Goal: Transaction & Acquisition: Purchase product/service

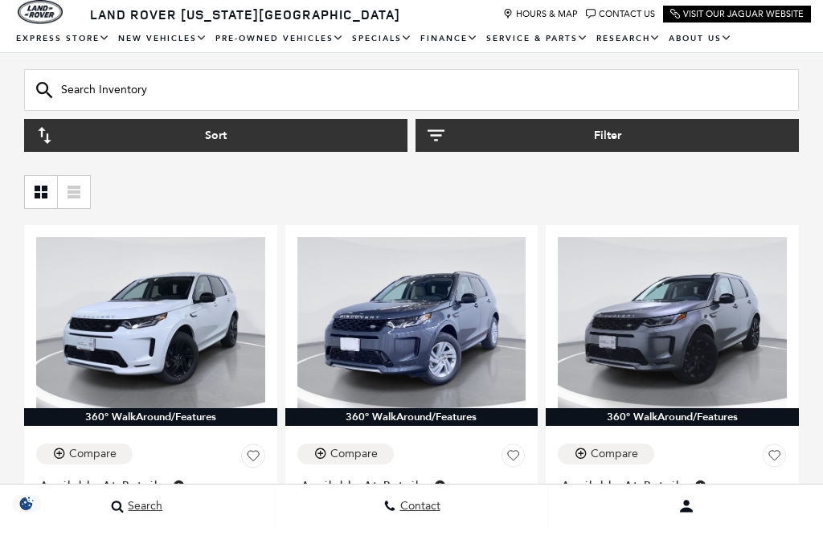
click at [178, 109] on input "text" at bounding box center [411, 114] width 775 height 42
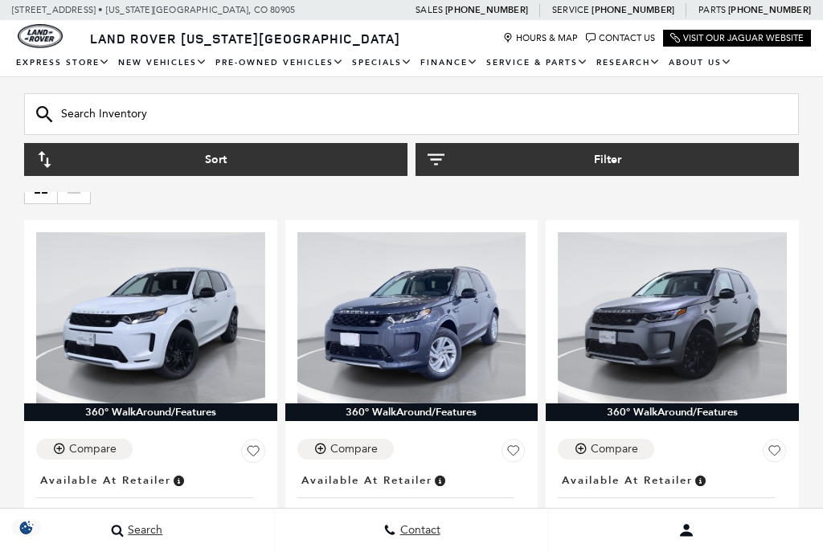
click at [124, 113] on input "text" at bounding box center [411, 114] width 775 height 42
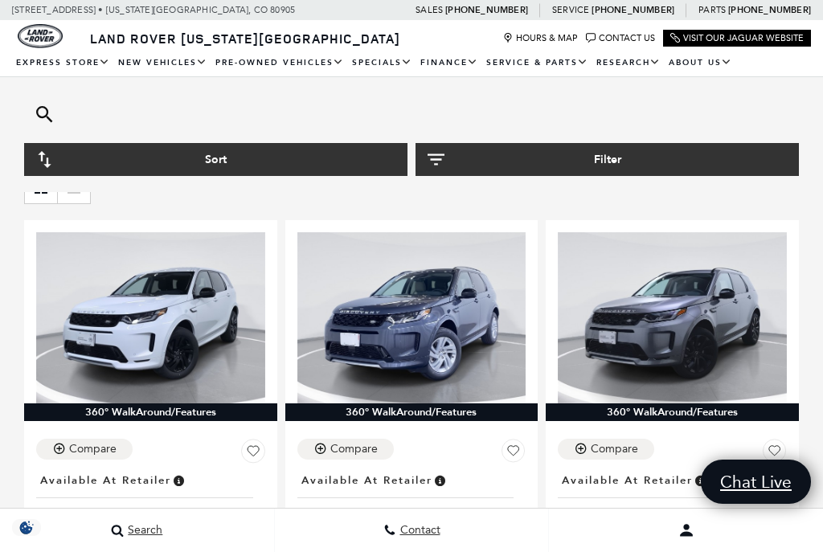
click at [75, 103] on input "text" at bounding box center [411, 114] width 775 height 42
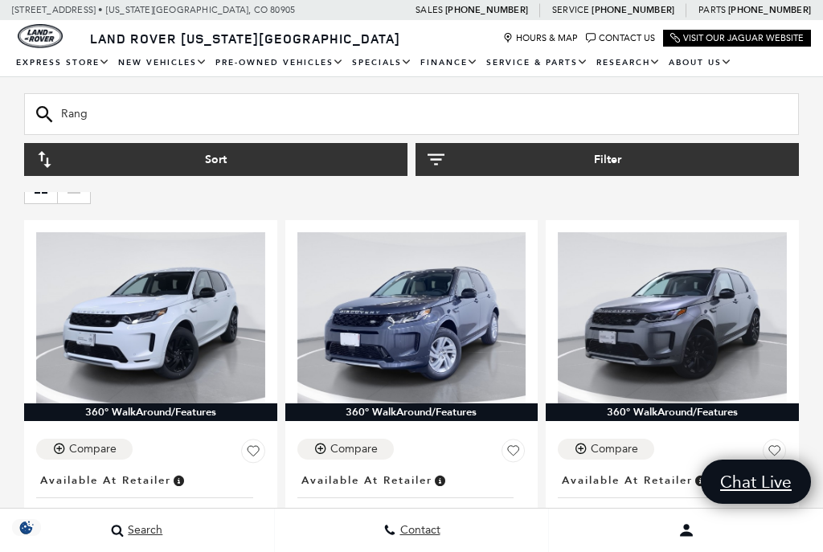
scroll to position [228, 0]
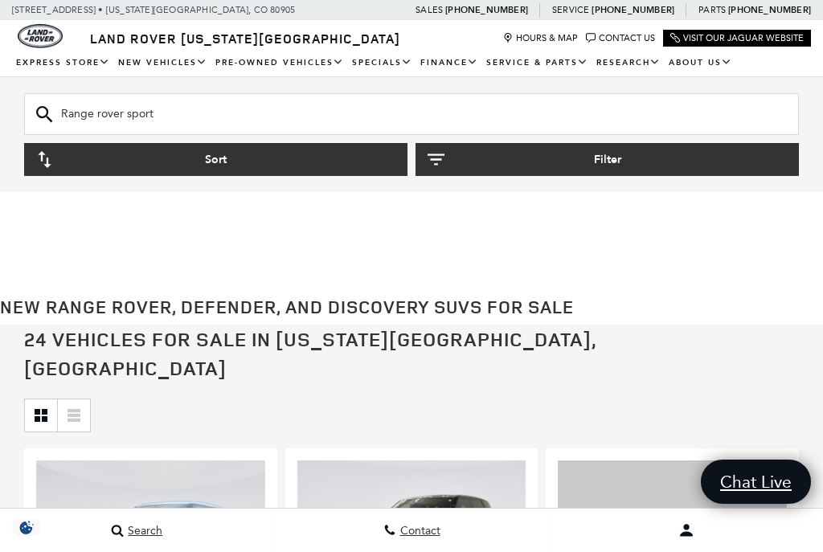
type input "Range rover sport"
click at [76, 154] on button "Sort" at bounding box center [216, 159] width 384 height 33
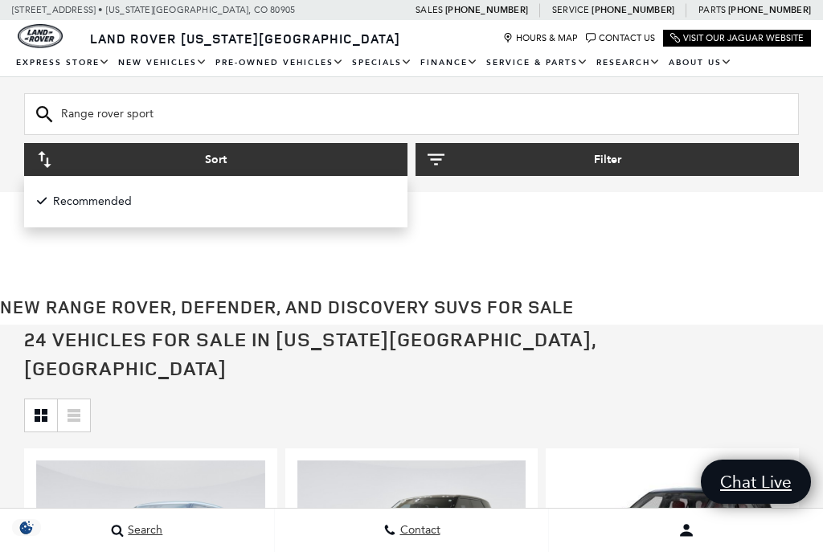
click at [66, 151] on button "Sort" at bounding box center [216, 159] width 384 height 33
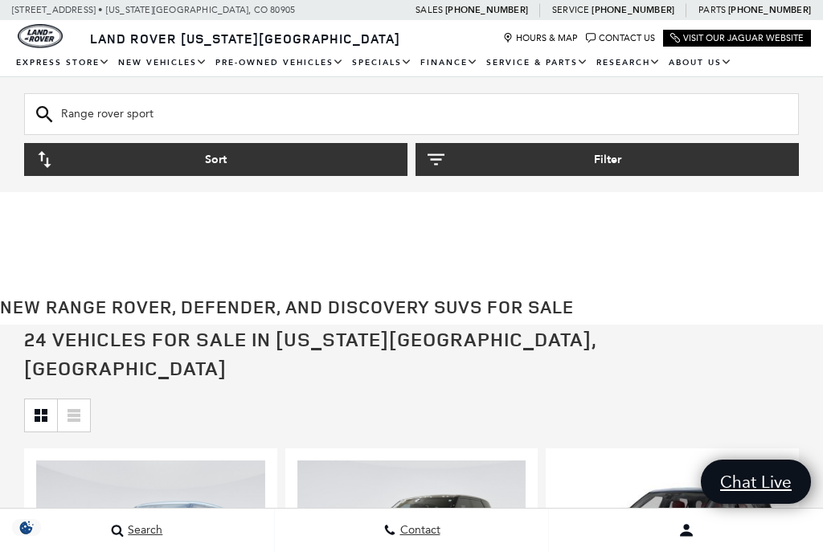
click at [67, 157] on button "Sort" at bounding box center [216, 159] width 384 height 33
click at [217, 159] on button "Sort" at bounding box center [216, 159] width 384 height 33
click at [46, 157] on icon "button" at bounding box center [44, 159] width 17 height 17
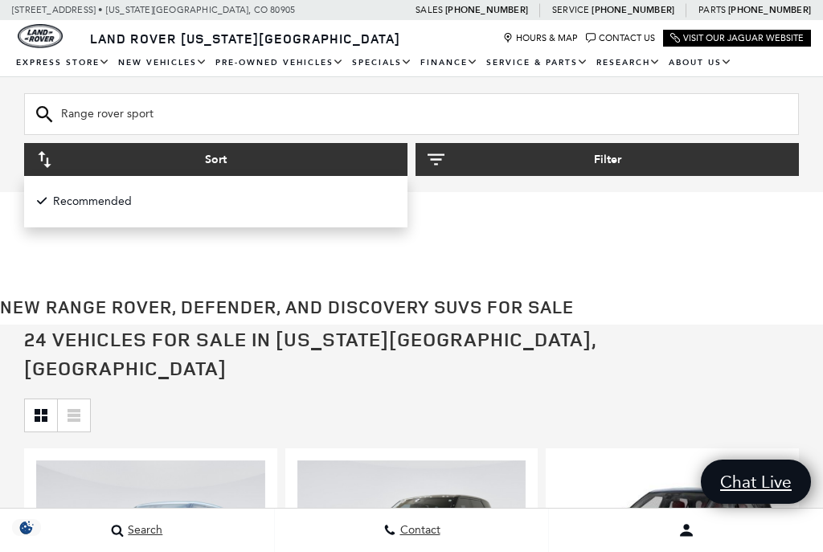
click at [46, 150] on button "Sort" at bounding box center [216, 159] width 384 height 33
click at [47, 159] on icon "button" at bounding box center [44, 159] width 13 height 17
click at [204, 150] on button "Sort" at bounding box center [216, 159] width 384 height 33
click at [121, 146] on button "Sort" at bounding box center [216, 159] width 384 height 33
click at [117, 158] on button "Sort" at bounding box center [216, 159] width 384 height 33
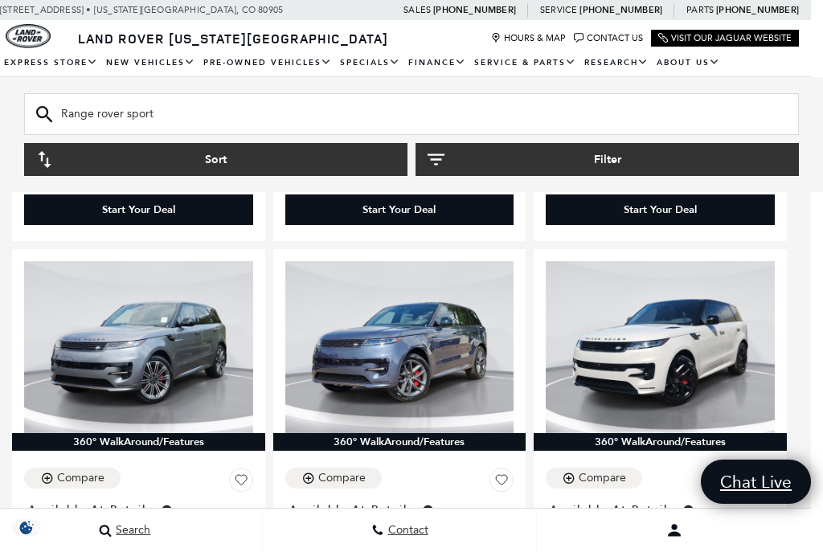
scroll to position [2925, 12]
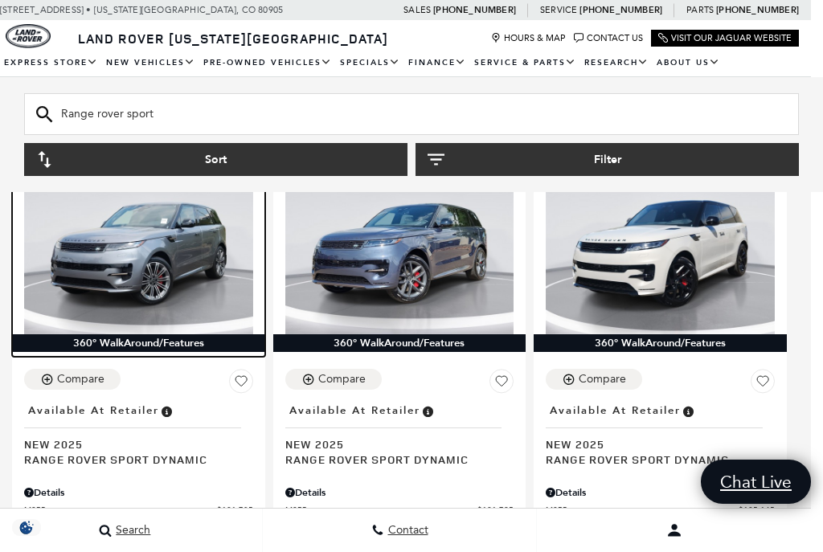
click at [161, 274] on img at bounding box center [138, 247] width 229 height 171
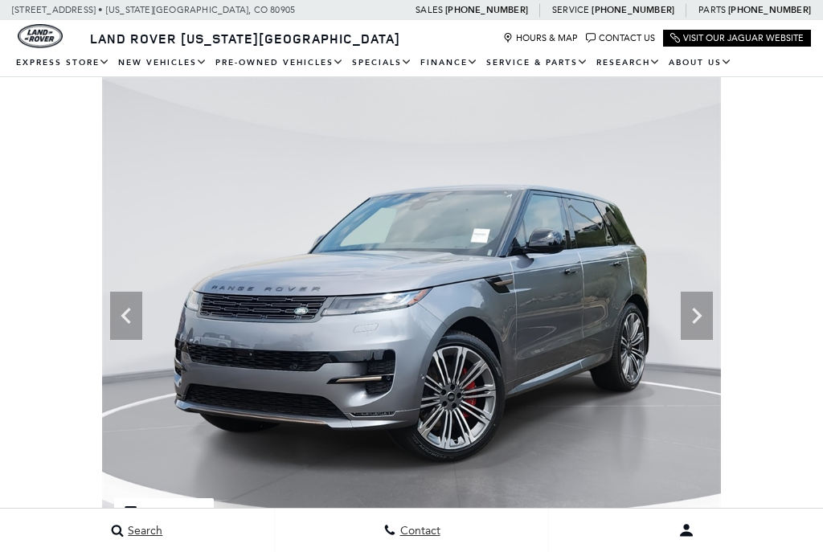
click at [703, 324] on icon at bounding box center [698, 316] width 10 height 16
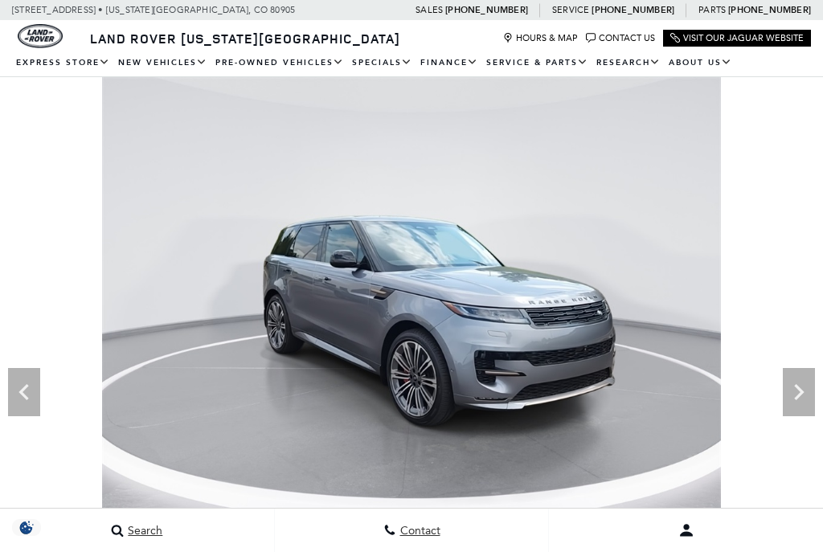
click at [797, 390] on icon "Next" at bounding box center [799, 392] width 32 height 32
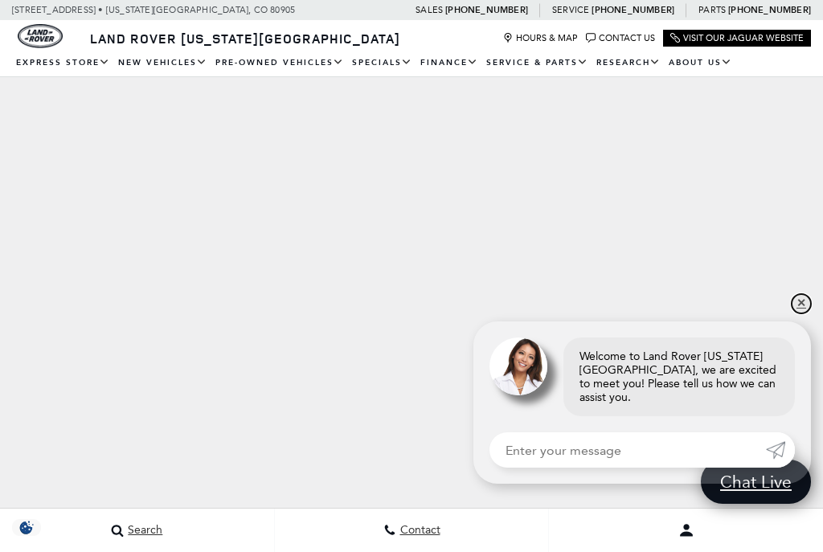
click at [807, 308] on link "✕" at bounding box center [801, 303] width 19 height 19
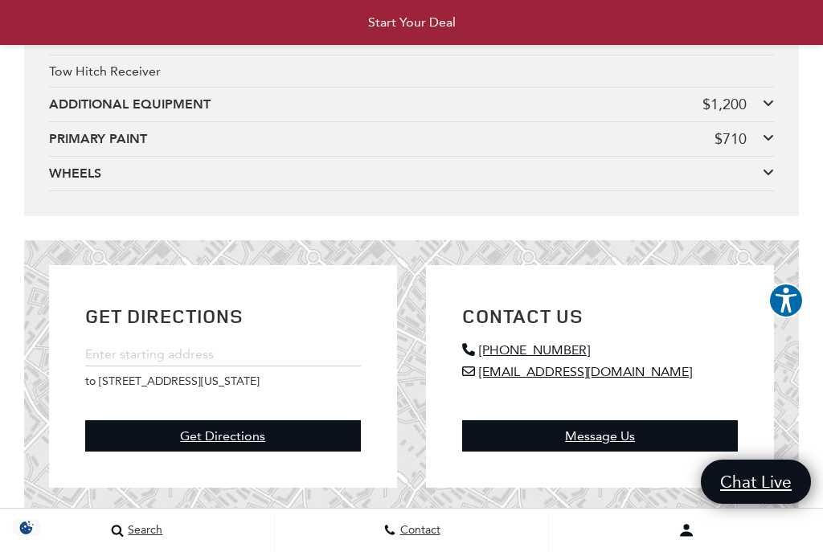
scroll to position [4922, 0]
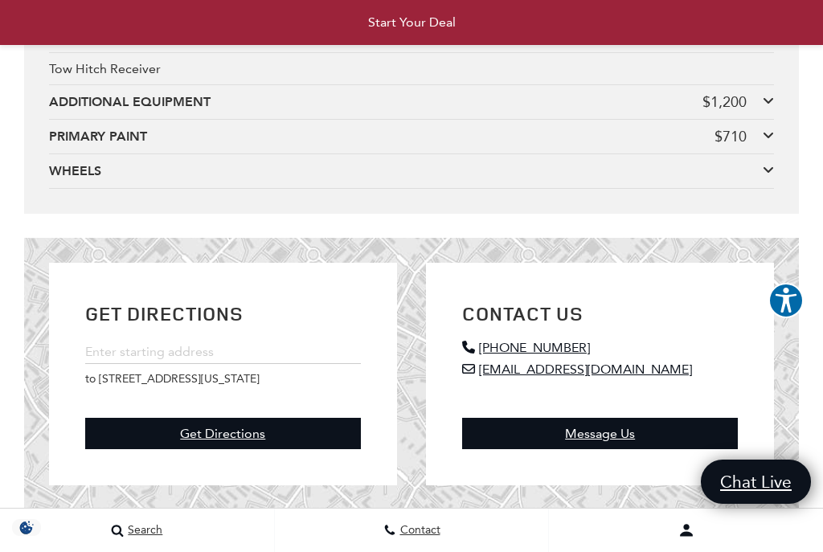
click at [770, 176] on icon at bounding box center [768, 169] width 11 height 13
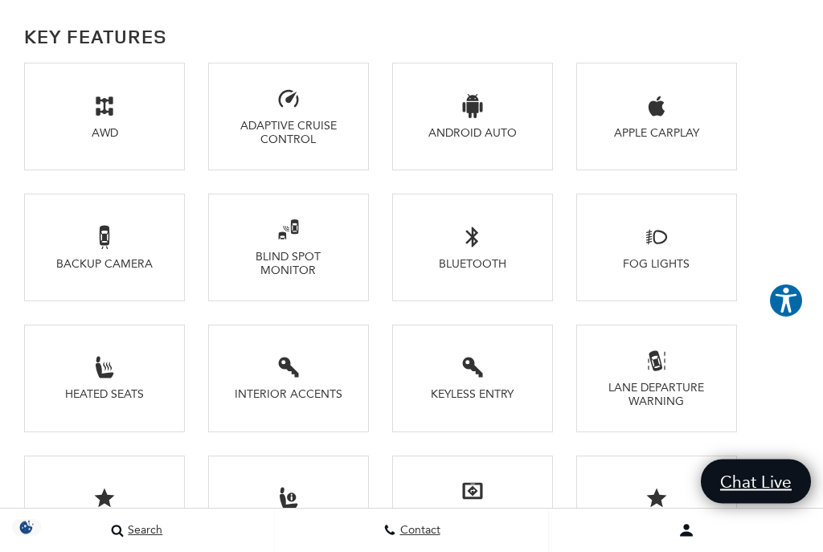
scroll to position [0, 0]
